Goal: Transaction & Acquisition: Purchase product/service

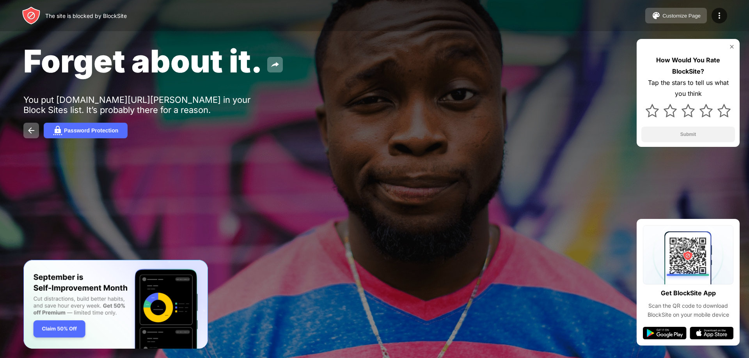
click at [694, 20] on button "Customize Page" at bounding box center [676, 16] width 62 height 16
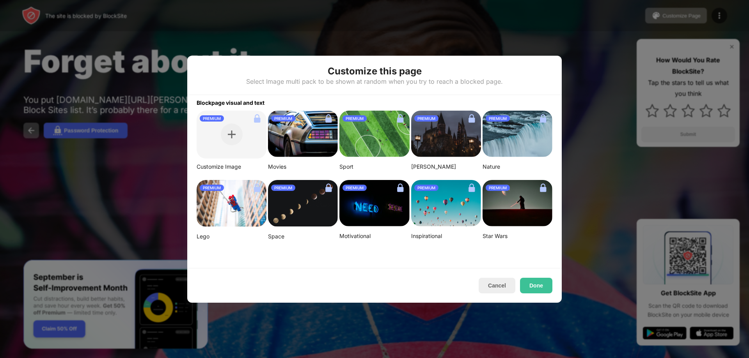
click at [233, 193] on div "PREMIUM" at bounding box center [232, 188] width 70 height 12
